Goal: Task Accomplishment & Management: Use online tool/utility

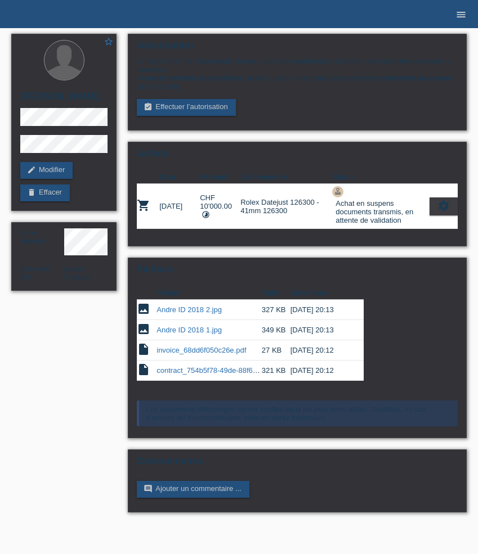
click at [461, 18] on icon "menu" at bounding box center [460, 14] width 11 height 11
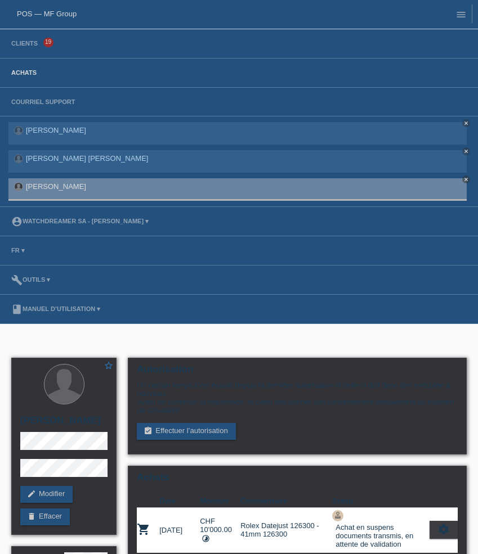
click at [28, 73] on link "Achats" at bounding box center [24, 72] width 37 height 7
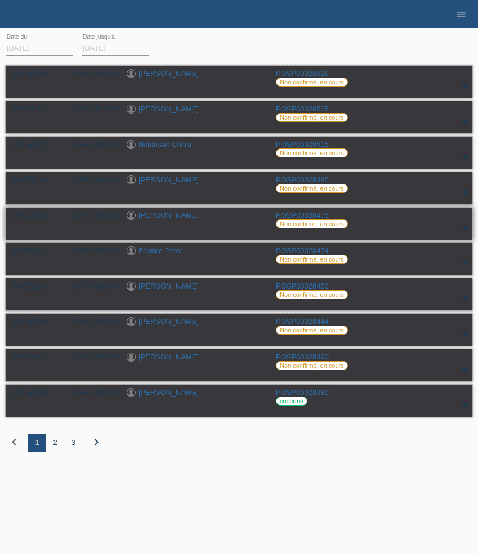
click at [179, 218] on link "[PERSON_NAME]" at bounding box center [168, 215] width 60 height 8
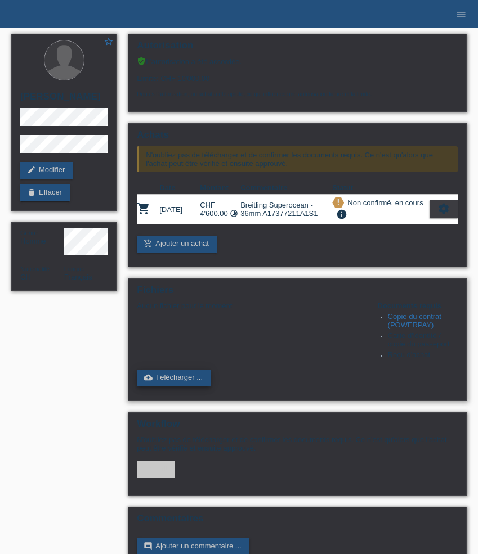
click at [186, 387] on link "cloud_upload Télécharger ..." at bounding box center [174, 378] width 74 height 17
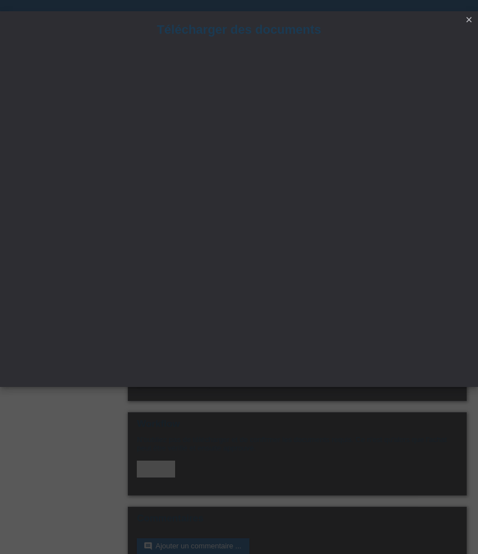
click at [468, 19] on icon "close" at bounding box center [468, 19] width 9 height 9
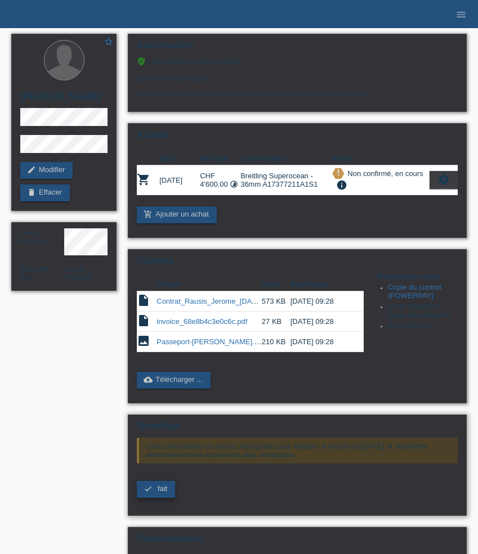
click at [163, 498] on link "check fait" at bounding box center [156, 489] width 38 height 17
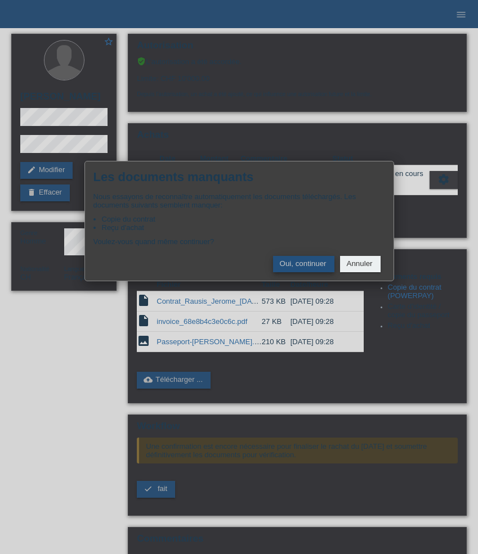
click at [316, 270] on button "Oui, continuer" at bounding box center [303, 264] width 61 height 16
